Goal: Information Seeking & Learning: Learn about a topic

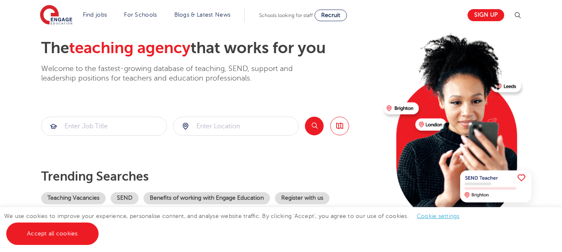
scroll to position [83, 0]
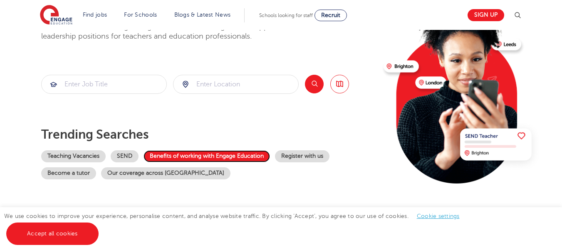
click at [226, 154] on link "Benefits of working with Engage Education" at bounding box center [206, 157] width 126 height 12
